Goal: Information Seeking & Learning: Find specific fact

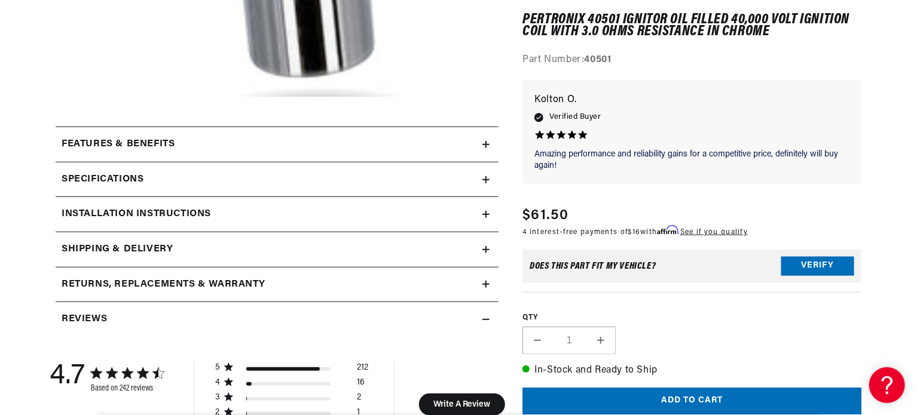
scroll to position [478, 0]
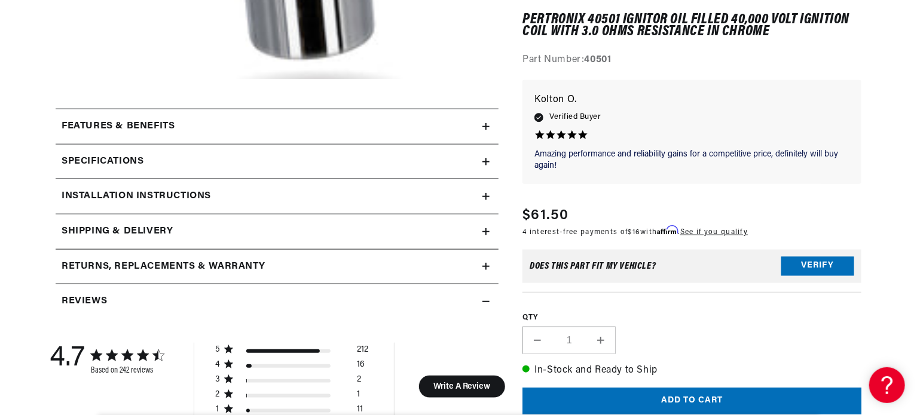
click at [483, 234] on icon at bounding box center [485, 231] width 7 height 7
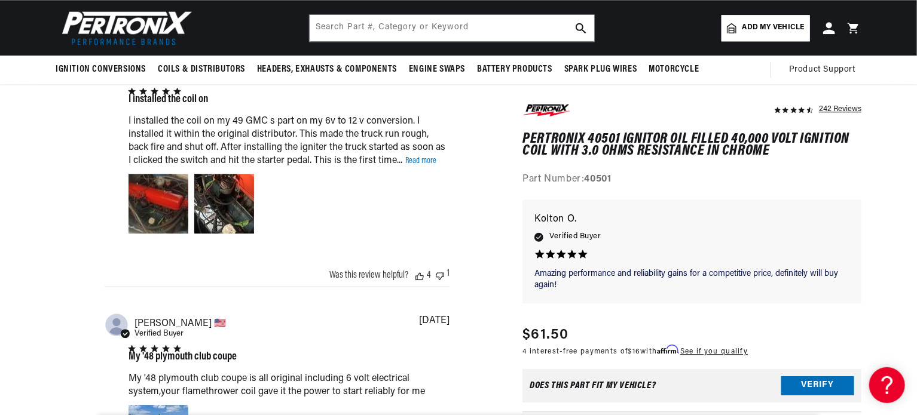
scroll to position [0, 0]
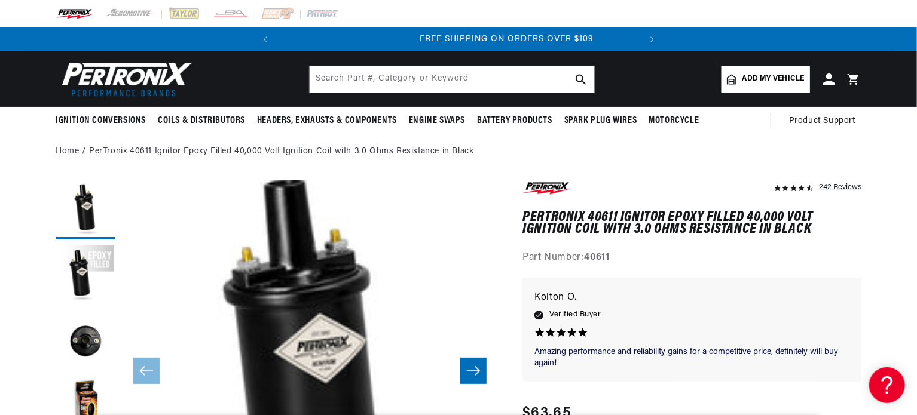
scroll to position [0, 362]
drag, startPoint x: 588, startPoint y: 258, endPoint x: 618, endPoint y: 258, distance: 29.9
click at [622, 258] on div "Part Number: 40611" at bounding box center [691, 258] width 339 height 16
copy strong "40611"
